Goal: Navigation & Orientation: Find specific page/section

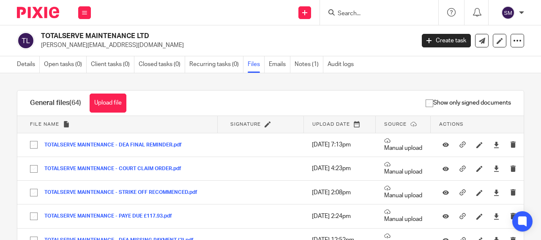
click at [345, 11] on input "Search" at bounding box center [375, 14] width 76 height 8
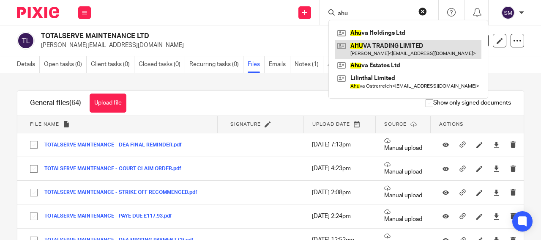
type input "ahu"
click at [391, 46] on link at bounding box center [408, 49] width 146 height 19
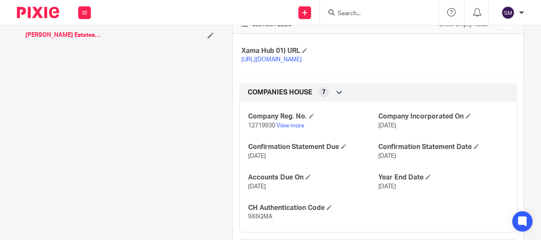
scroll to position [284, 0]
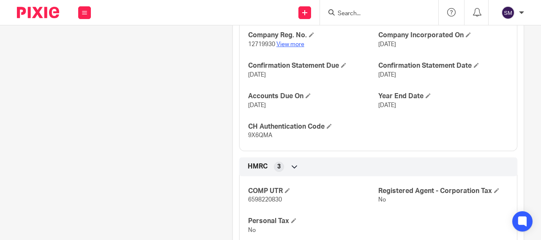
click at [285, 47] on link "View more" at bounding box center [291, 44] width 28 height 6
click at [338, 13] on input "Search" at bounding box center [375, 14] width 76 height 8
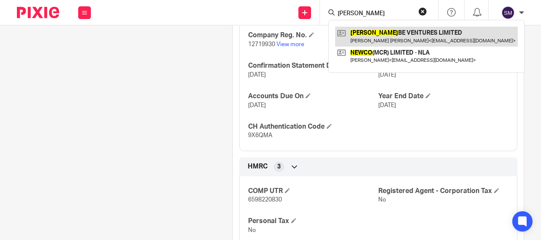
type input "NEWCOM"
click at [387, 37] on link at bounding box center [426, 36] width 183 height 19
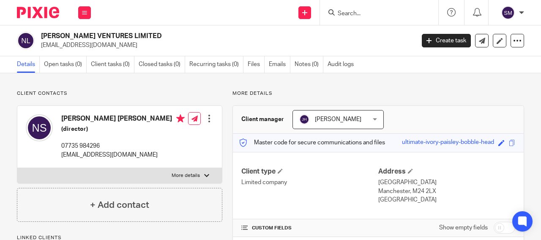
drag, startPoint x: 119, startPoint y: 38, endPoint x: 26, endPoint y: 32, distance: 93.3
click at [41, 32] on h2 "NEWCOMBE VENTURES LIMITED" at bounding box center [188, 36] width 295 height 9
copy div "NEWCOMBE VENTURES"
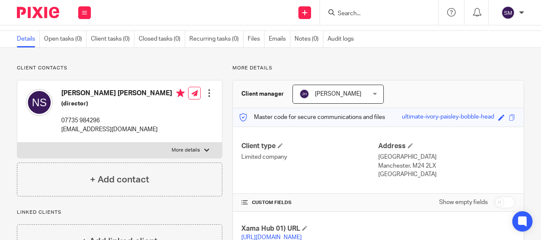
scroll to position [122, 0]
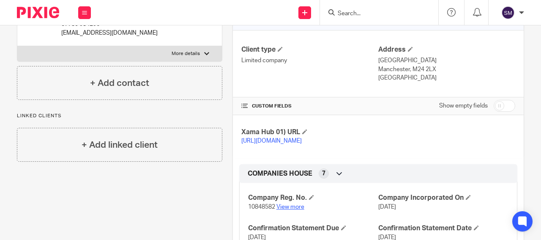
click at [288, 210] on link "View more" at bounding box center [291, 207] width 28 height 6
click at [365, 11] on input "Search" at bounding box center [375, 14] width 76 height 8
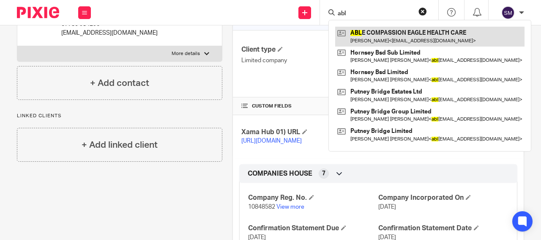
type input "abl"
click at [401, 40] on link at bounding box center [429, 36] width 189 height 19
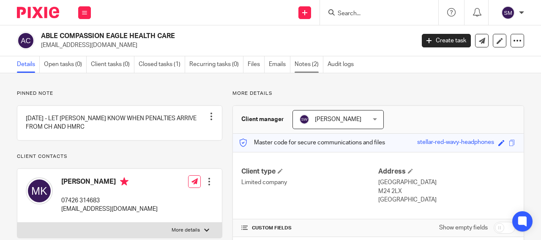
click at [306, 64] on link "Notes (2)" at bounding box center [309, 64] width 29 height 16
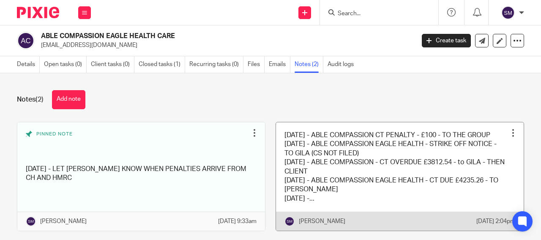
click at [379, 158] on link at bounding box center [400, 176] width 248 height 109
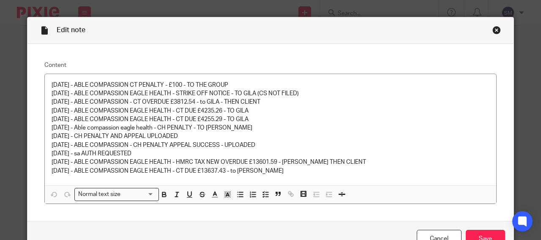
click at [493, 30] on div "Close this dialog window" at bounding box center [497, 30] width 8 height 8
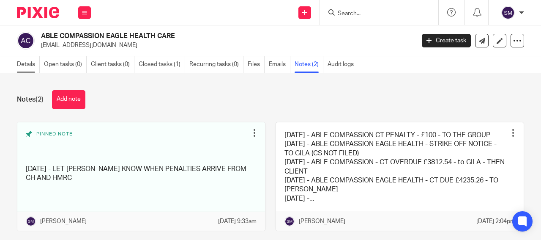
click at [23, 63] on link "Details" at bounding box center [28, 64] width 23 height 16
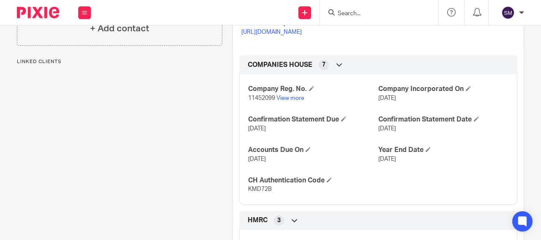
scroll to position [244, 0]
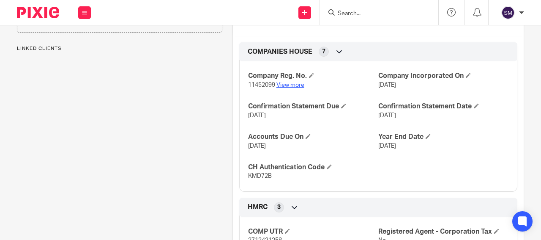
click at [288, 88] on link "View more" at bounding box center [291, 85] width 28 height 6
click at [366, 18] on div at bounding box center [379, 12] width 118 height 25
click at [351, 13] on input "Search" at bounding box center [375, 14] width 76 height 8
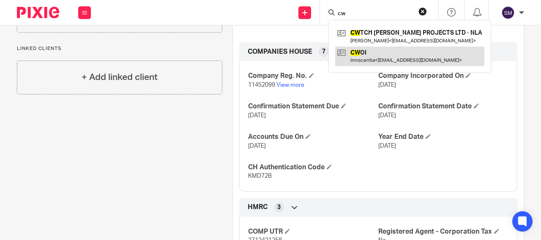
type input "cw"
click at [359, 59] on link at bounding box center [409, 56] width 149 height 19
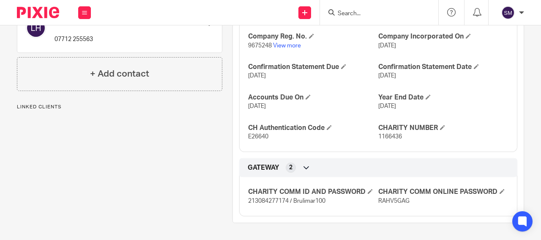
scroll to position [283, 0]
click at [285, 45] on link "View more" at bounding box center [287, 46] width 28 height 6
click at [349, 15] on input "Search" at bounding box center [375, 14] width 76 height 8
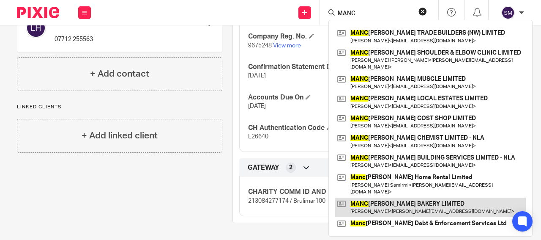
type input "MANC"
click at [413, 198] on link at bounding box center [430, 207] width 191 height 19
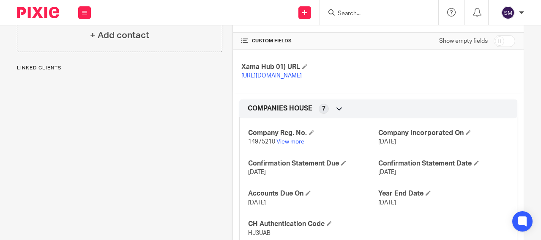
scroll to position [183, 0]
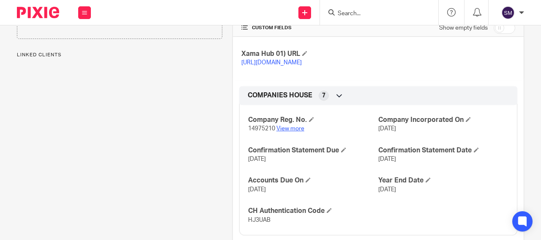
click at [291, 132] on link "View more" at bounding box center [291, 129] width 28 height 6
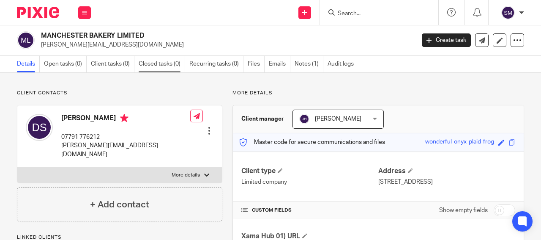
scroll to position [0, 0]
click at [362, 11] on input "Search" at bounding box center [375, 14] width 76 height 8
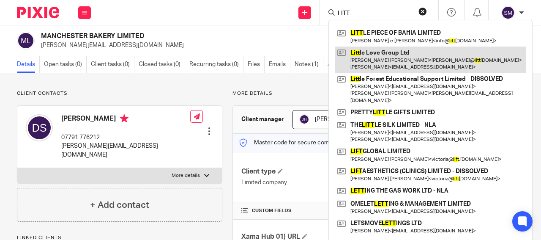
type input "LITT"
click at [406, 63] on link at bounding box center [430, 60] width 191 height 26
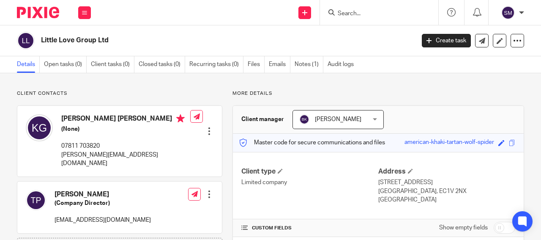
drag, startPoint x: 96, startPoint y: 41, endPoint x: 30, endPoint y: 40, distance: 66.0
click at [41, 40] on h2 "Little Love Group Ltd" at bounding box center [188, 40] width 295 height 9
copy div "Little Love Group"
click at [354, 10] on input "Search" at bounding box center [375, 14] width 76 height 8
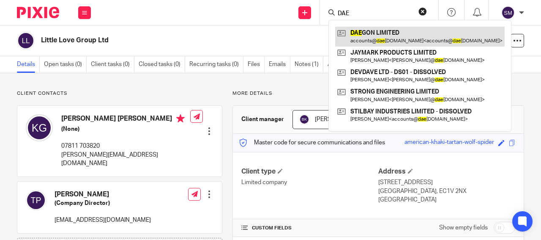
type input "DAE"
click at [367, 36] on link at bounding box center [420, 36] width 170 height 19
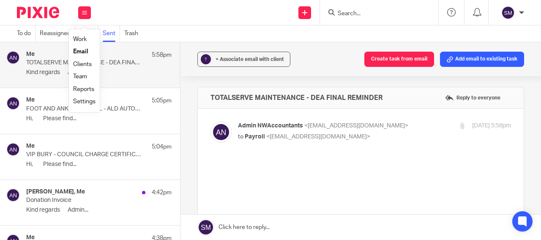
click at [85, 88] on link "Reports" at bounding box center [83, 89] width 21 height 6
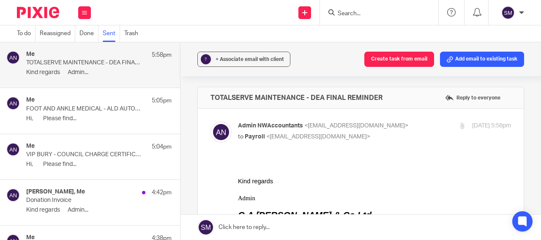
scroll to position [183, 0]
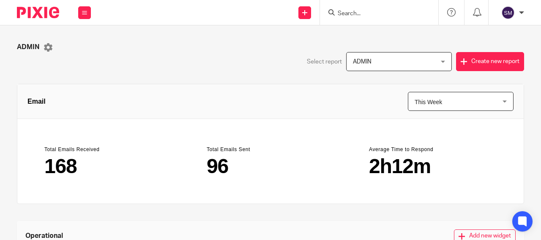
click at [437, 107] on span "This Week" at bounding box center [454, 101] width 79 height 18
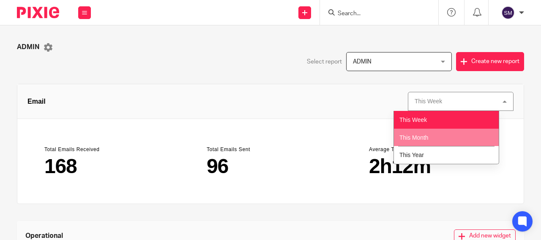
click at [432, 139] on li "This Month" at bounding box center [446, 138] width 105 height 18
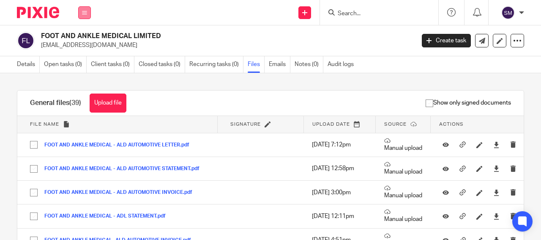
click at [85, 9] on button at bounding box center [84, 12] width 13 height 13
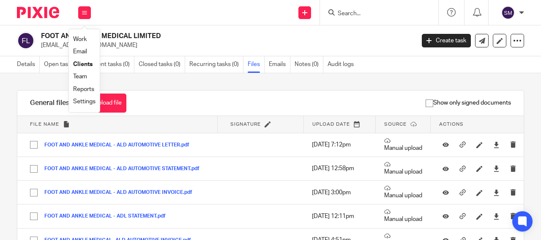
click at [77, 51] on link "Email" at bounding box center [80, 52] width 14 height 6
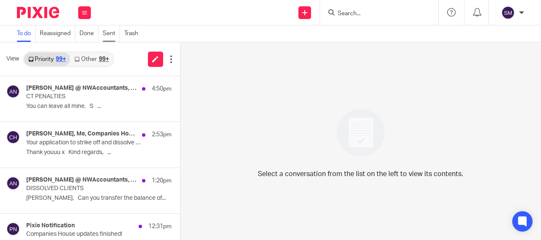
click at [107, 32] on link "Sent" at bounding box center [111, 33] width 17 height 16
